Goal: Information Seeking & Learning: Learn about a topic

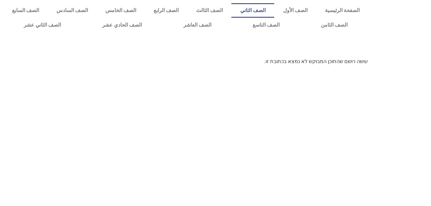
click at [274, 8] on link "الصف الثاني" at bounding box center [252, 10] width 43 height 15
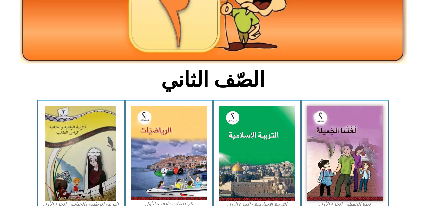
scroll to position [127, 0]
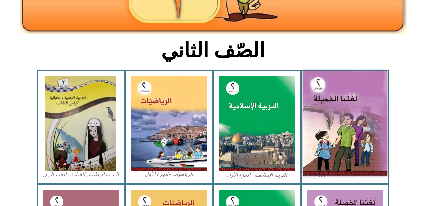
click at [360, 127] on img at bounding box center [345, 123] width 84 height 104
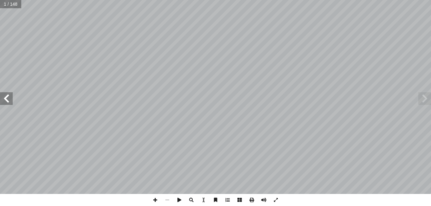
click at [10, 99] on span at bounding box center [6, 98] width 13 height 13
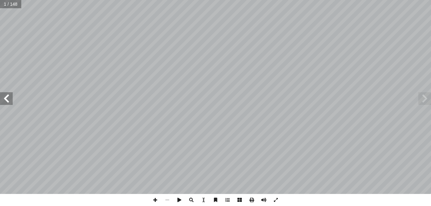
click at [10, 99] on span at bounding box center [6, 98] width 13 height 13
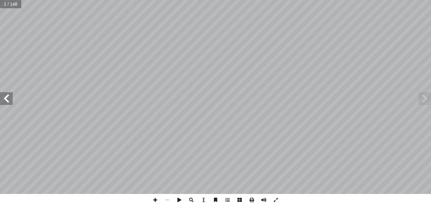
click at [10, 99] on span at bounding box center [6, 98] width 13 height 13
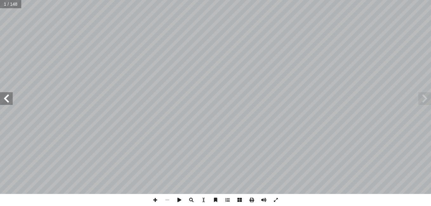
click at [10, 99] on span at bounding box center [6, 98] width 13 height 13
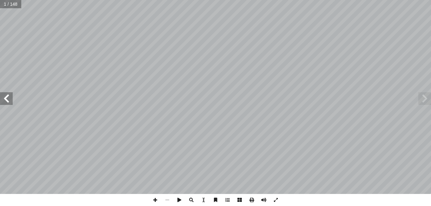
click at [10, 99] on span at bounding box center [6, 98] width 13 height 13
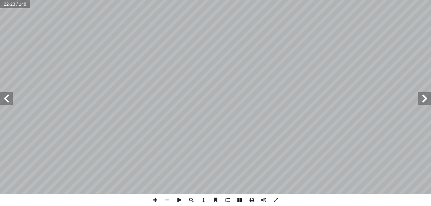
click at [10, 99] on span at bounding box center [6, 98] width 13 height 13
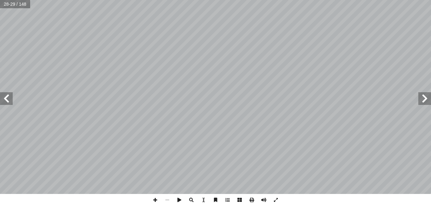
click at [10, 99] on span at bounding box center [6, 98] width 13 height 13
click at [157, 201] on span at bounding box center [155, 200] width 12 height 12
